Goal: Check status

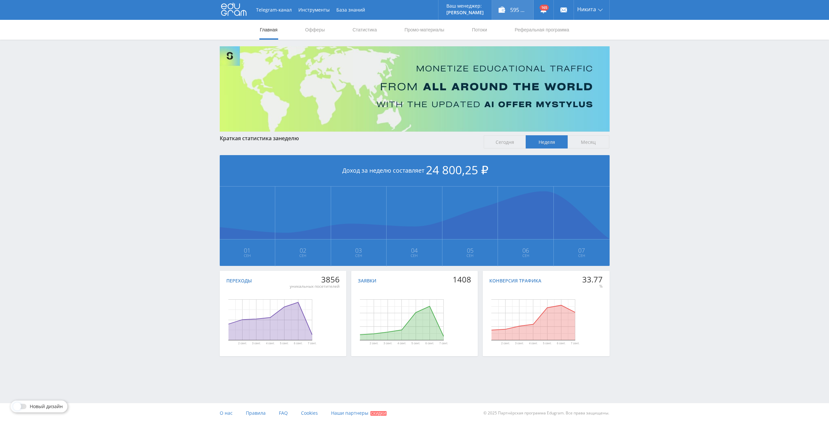
click at [510, 3] on div "595 650,00 ₽" at bounding box center [512, 10] width 41 height 20
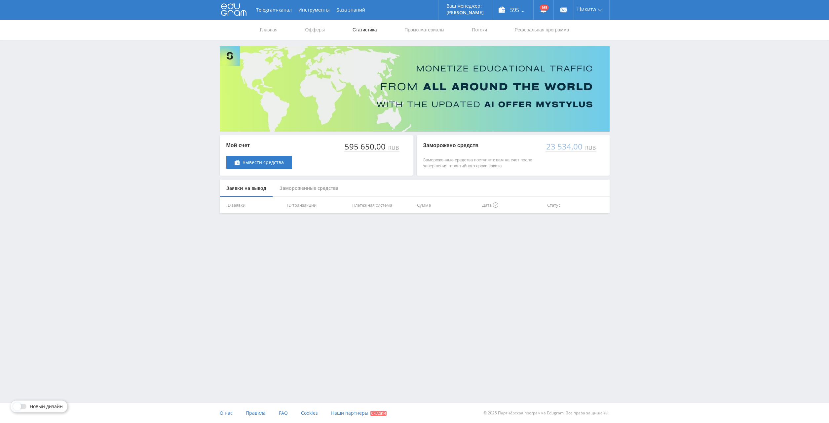
click at [362, 32] on link "Статистика" at bounding box center [365, 30] width 26 height 20
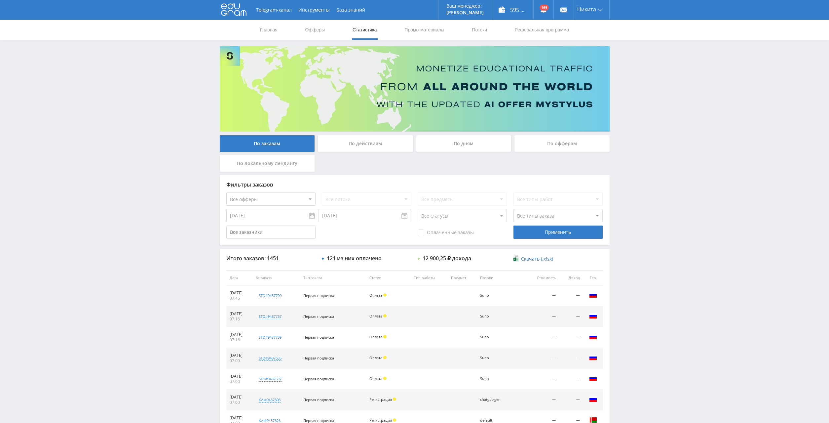
click at [481, 145] on div "По дням" at bounding box center [463, 143] width 95 height 17
click at [0, 0] on input "По дням" at bounding box center [0, 0] width 0 height 0
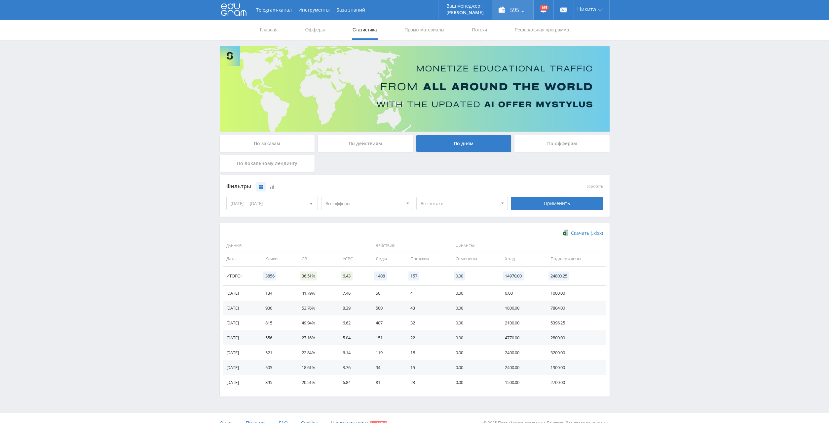
click at [503, 11] on div "595 650,00 ₽" at bounding box center [512, 10] width 41 height 20
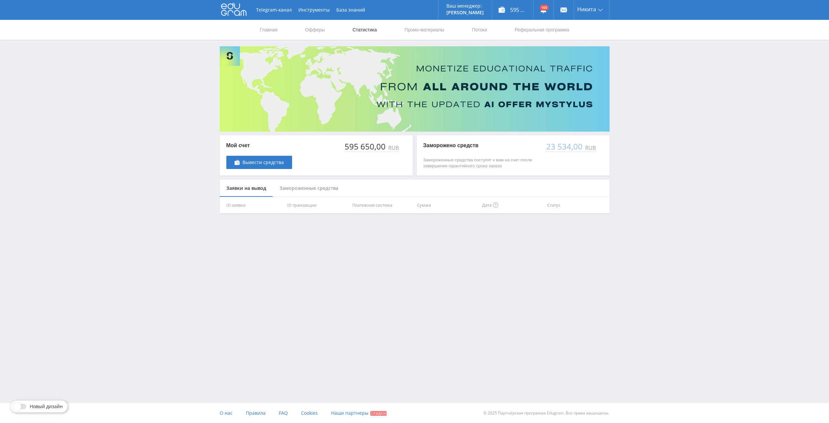
click at [374, 31] on link "Статистика" at bounding box center [365, 30] width 26 height 20
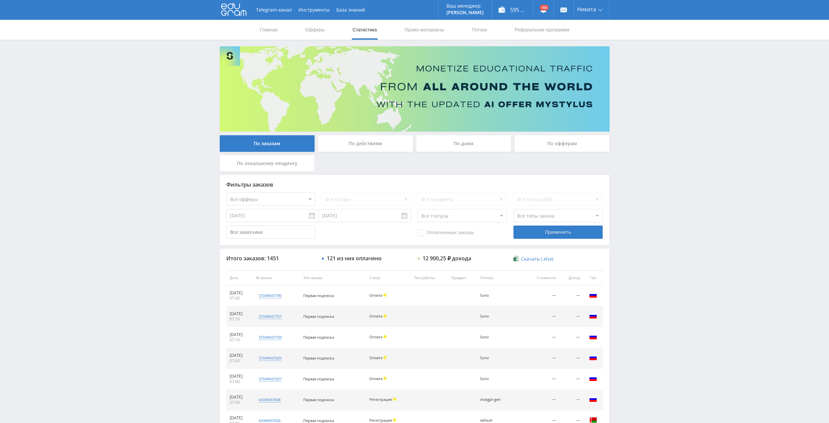
click at [461, 145] on div "По дням" at bounding box center [463, 143] width 95 height 17
click at [0, 0] on input "По дням" at bounding box center [0, 0] width 0 height 0
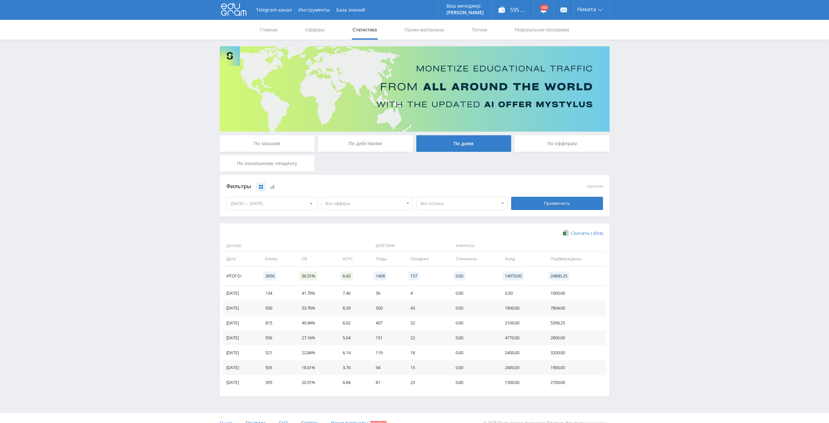
click at [353, 204] on span "Все офферы" at bounding box center [363, 203] width 77 height 13
click at [353, 244] on button "Кампус AI" at bounding box center [367, 243] width 91 height 9
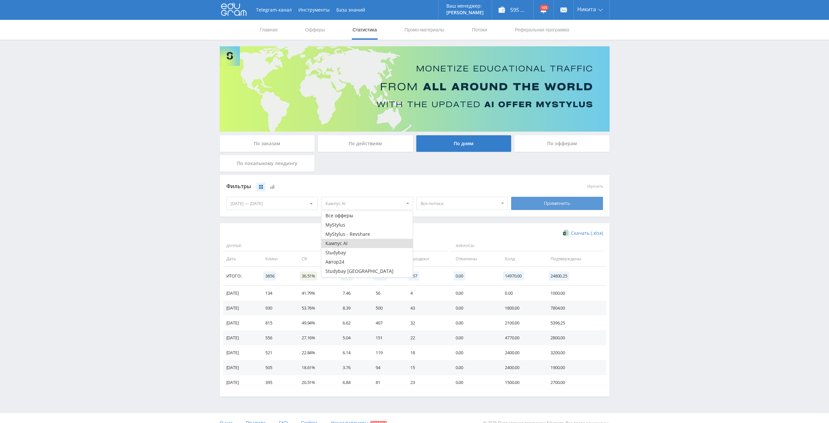
click at [545, 201] on div "Применить" at bounding box center [557, 203] width 92 height 13
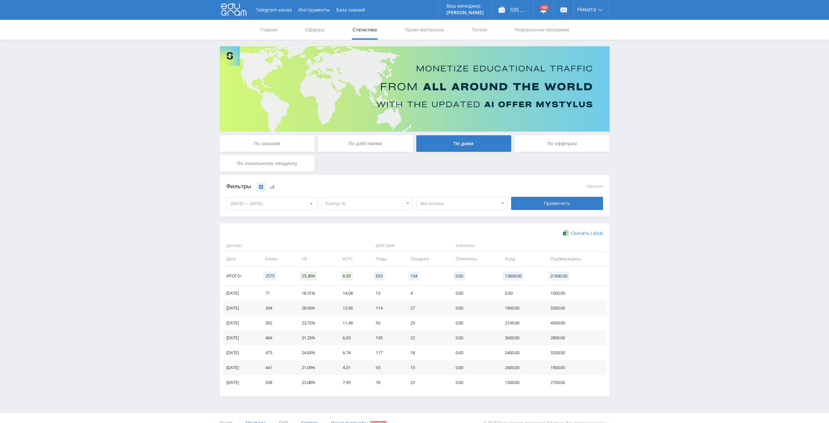
click at [376, 204] on span "Кампус AI" at bounding box center [363, 203] width 77 height 13
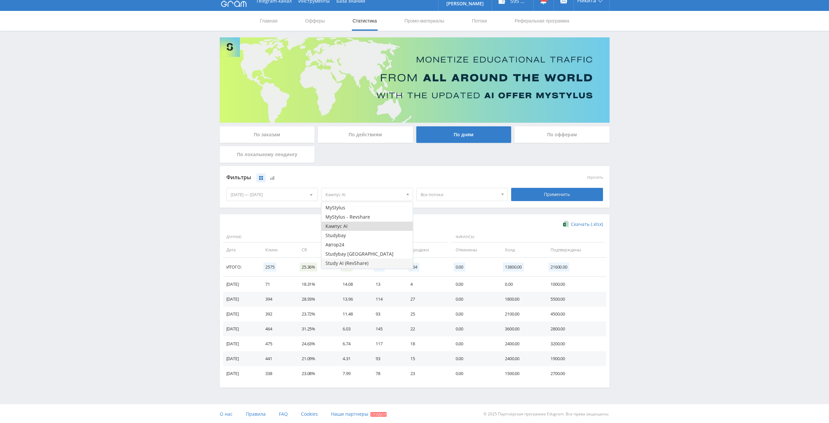
scroll to position [10, 0]
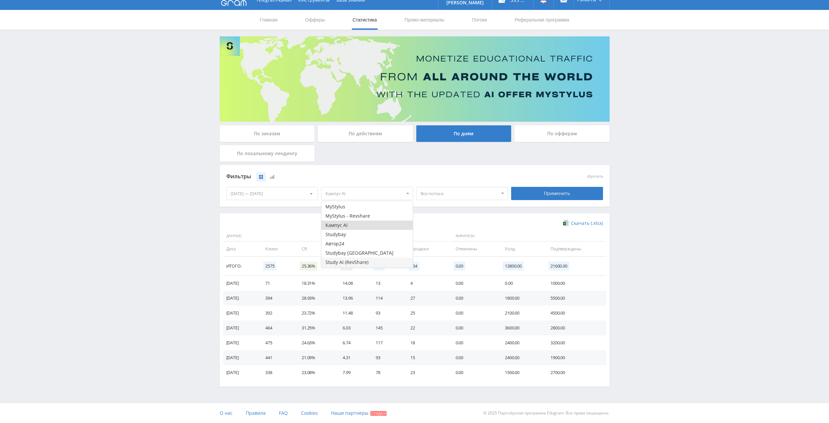
click at [354, 262] on button "Study AI (RevShare)" at bounding box center [367, 261] width 91 height 9
click at [356, 193] on span "Кампус AI, Study AI (RevShare)" at bounding box center [363, 193] width 77 height 13
click at [350, 225] on button "Кампус AI" at bounding box center [367, 224] width 91 height 9
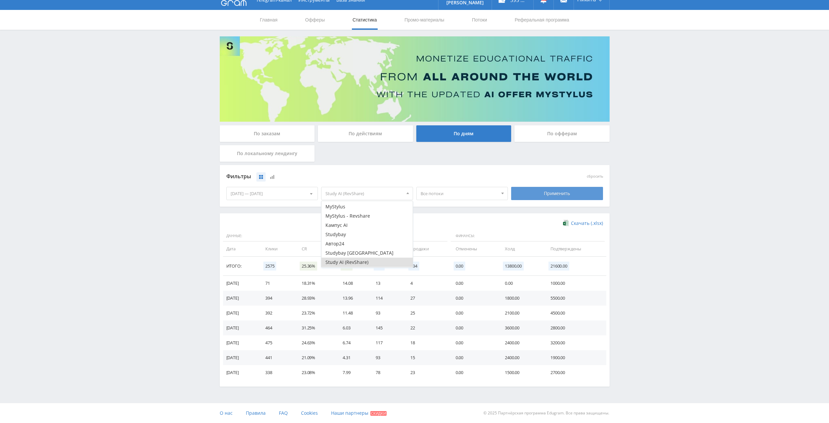
click at [560, 196] on div "Применить" at bounding box center [557, 193] width 92 height 13
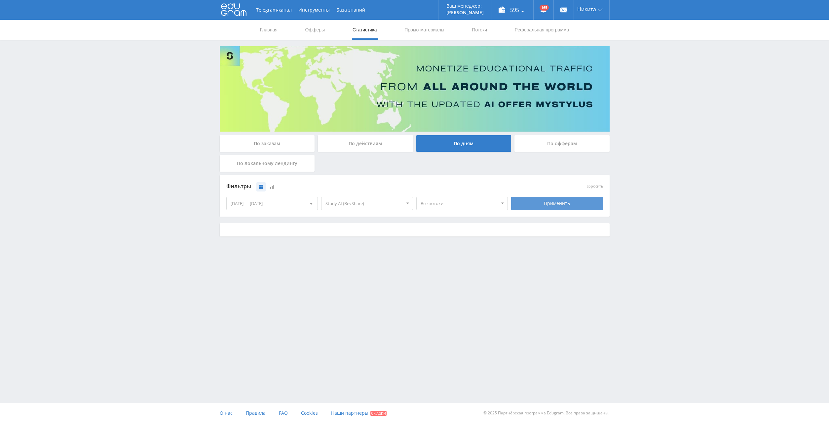
scroll to position [0, 0]
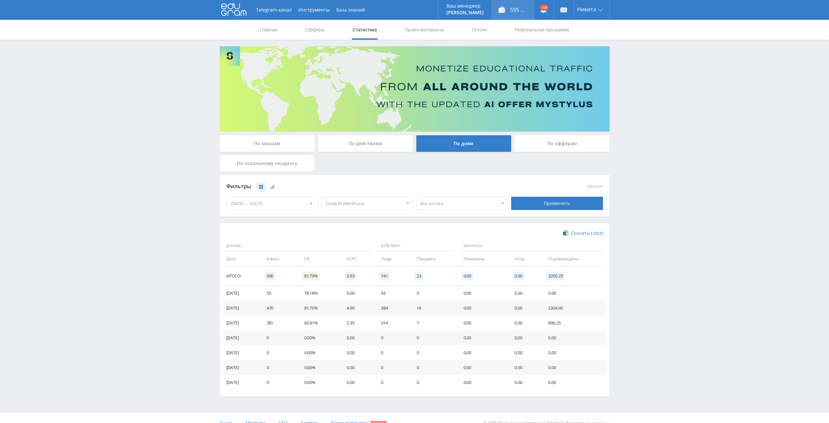
click at [508, 10] on div "595 650,00 ₽" at bounding box center [512, 10] width 41 height 20
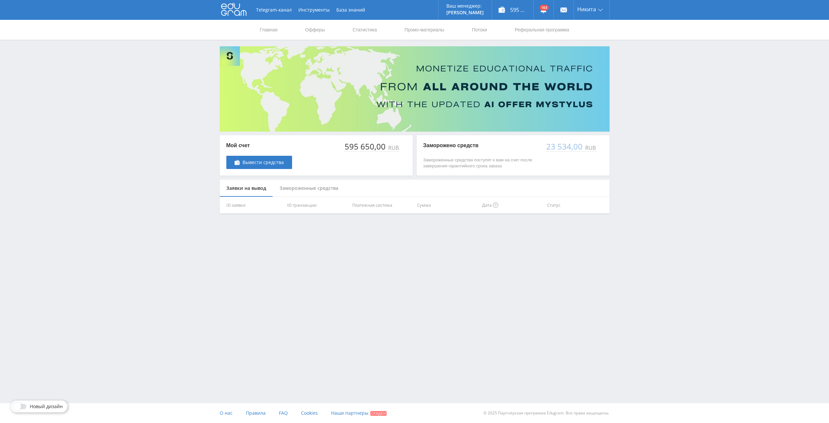
drag, startPoint x: 677, startPoint y: 151, endPoint x: 666, endPoint y: 110, distance: 42.4
click at [665, 108] on div "Telegram-канал Инструменты База знаний Ваш менеджер: [PERSON_NAME] Online @edug…" at bounding box center [414, 123] width 829 height 247
